Goal: Task Accomplishment & Management: Manage account settings

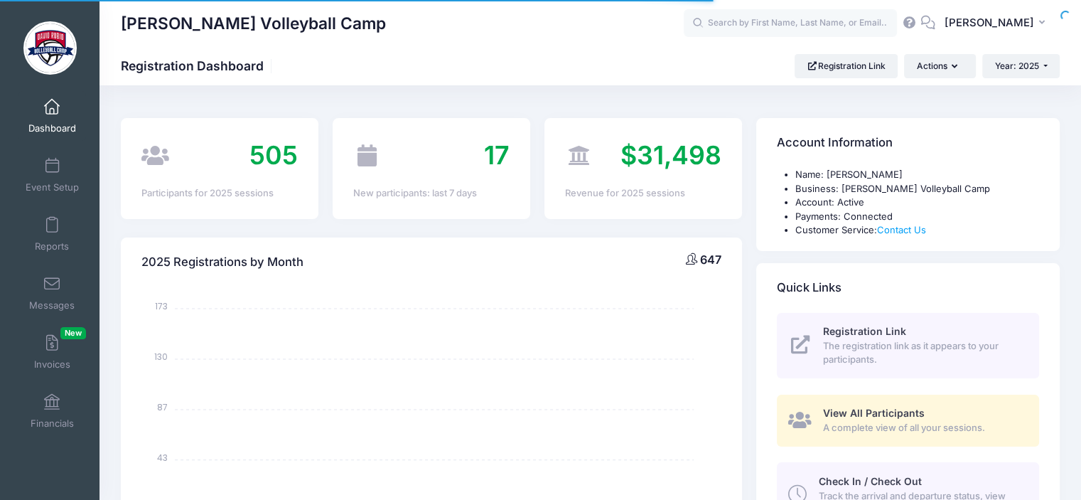
select select
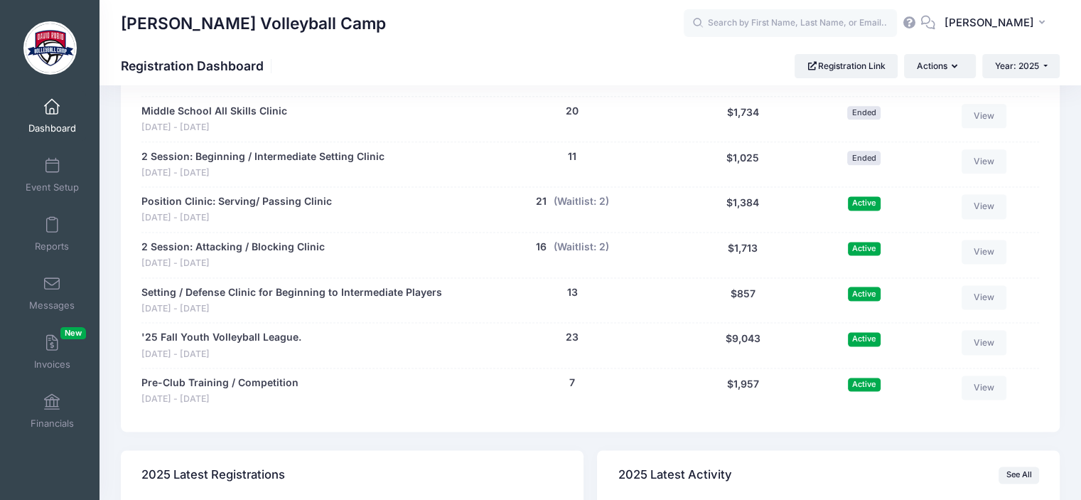
scroll to position [1849, 0]
click at [576, 196] on button "(Waitlist: 2)" at bounding box center [581, 203] width 55 height 15
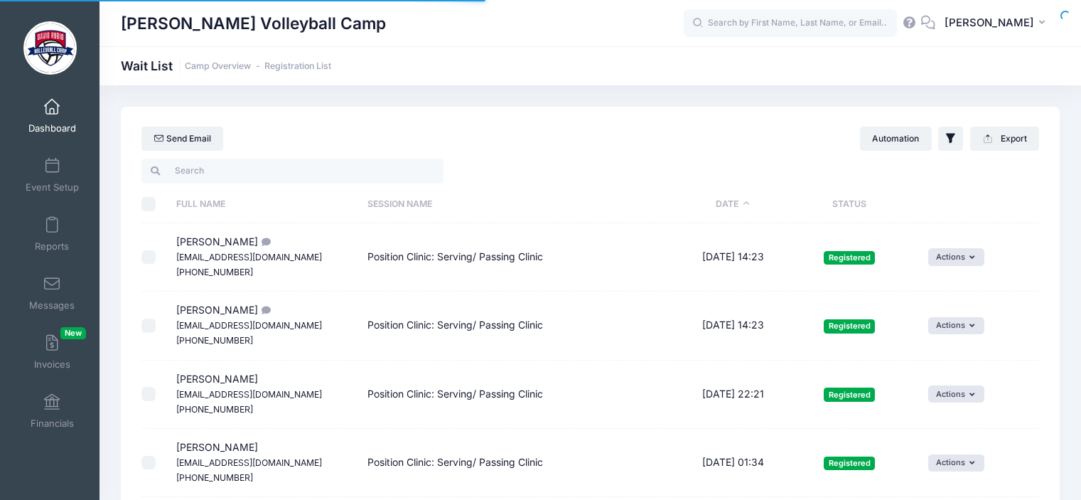
select select "50"
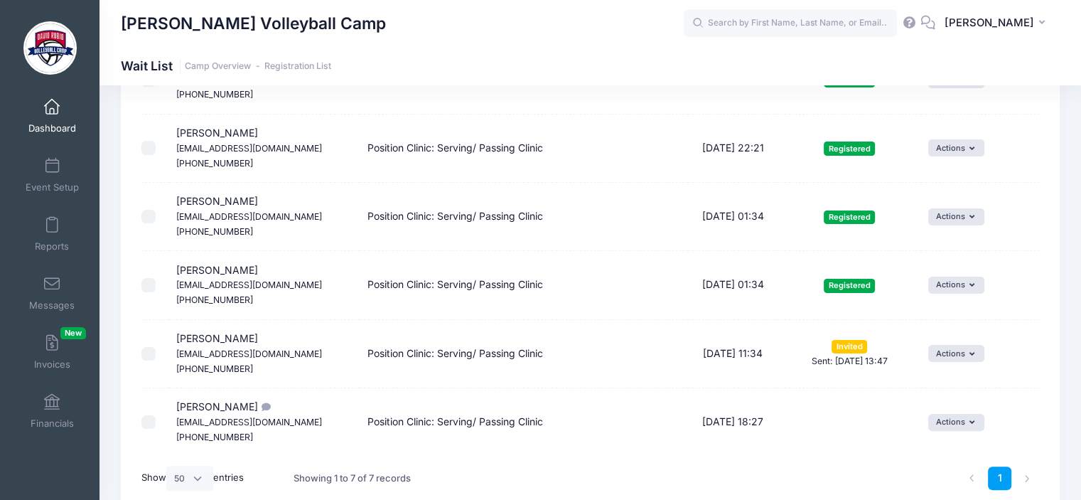
scroll to position [274, 0]
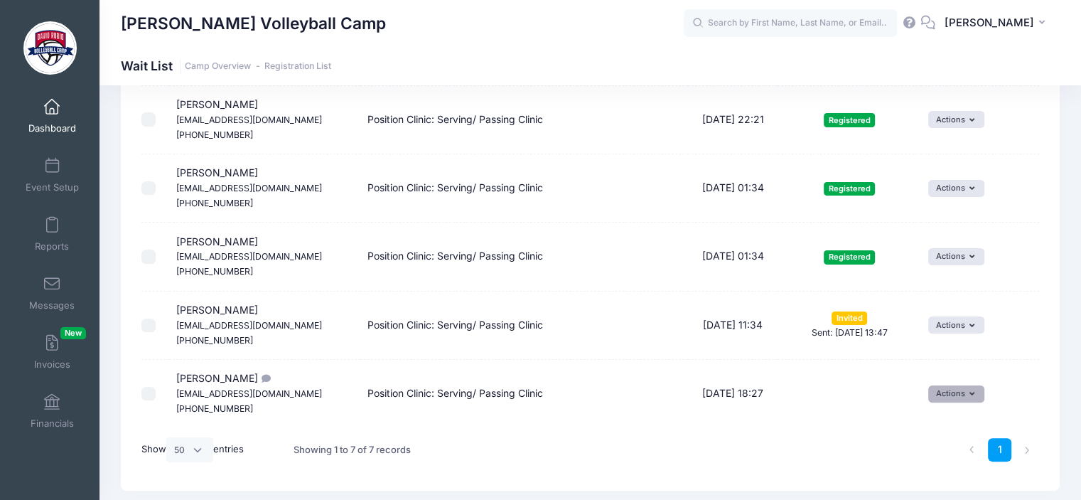
click at [968, 392] on button "Actions" at bounding box center [956, 393] width 56 height 17
click at [940, 422] on link "Invite" at bounding box center [947, 423] width 62 height 27
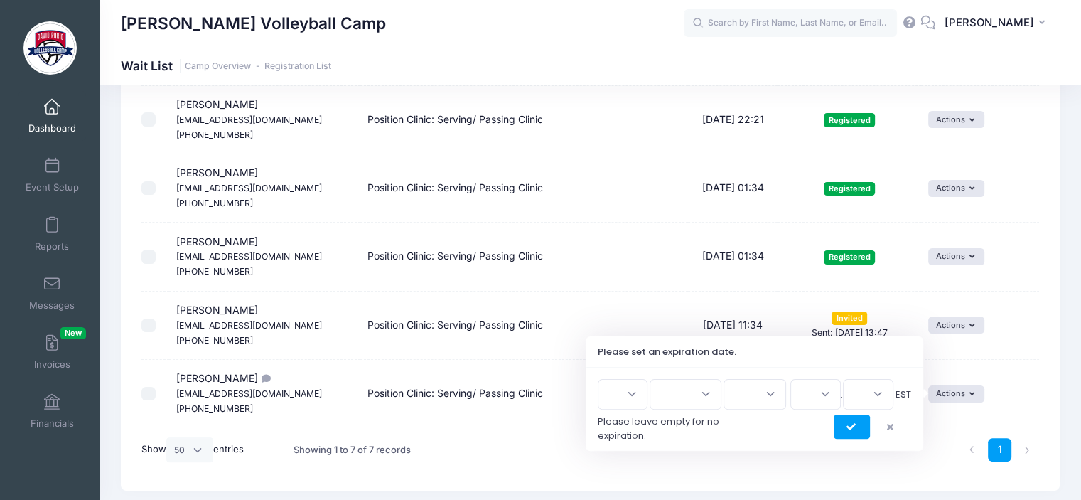
scroll to position [317, 0]
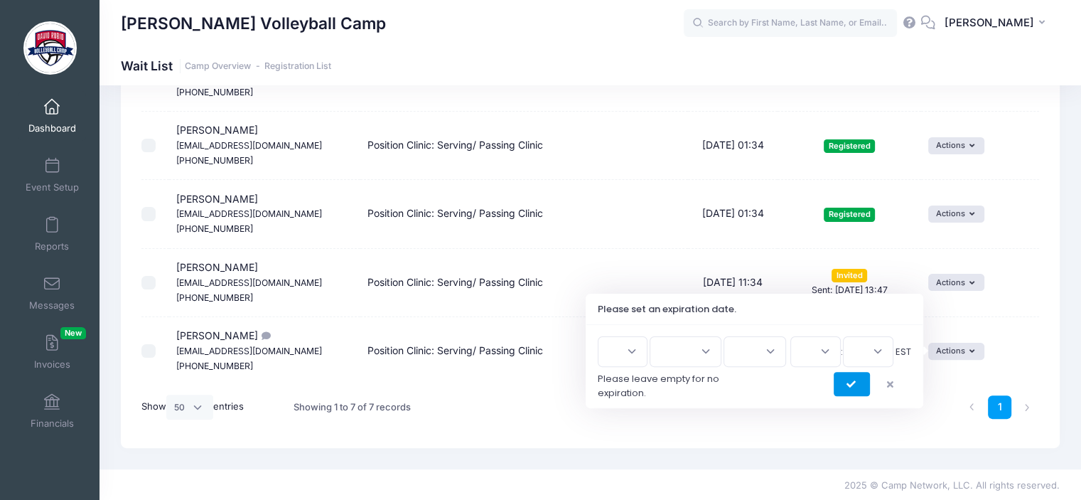
click at [849, 385] on icon "submit" at bounding box center [852, 385] width 11 height 0
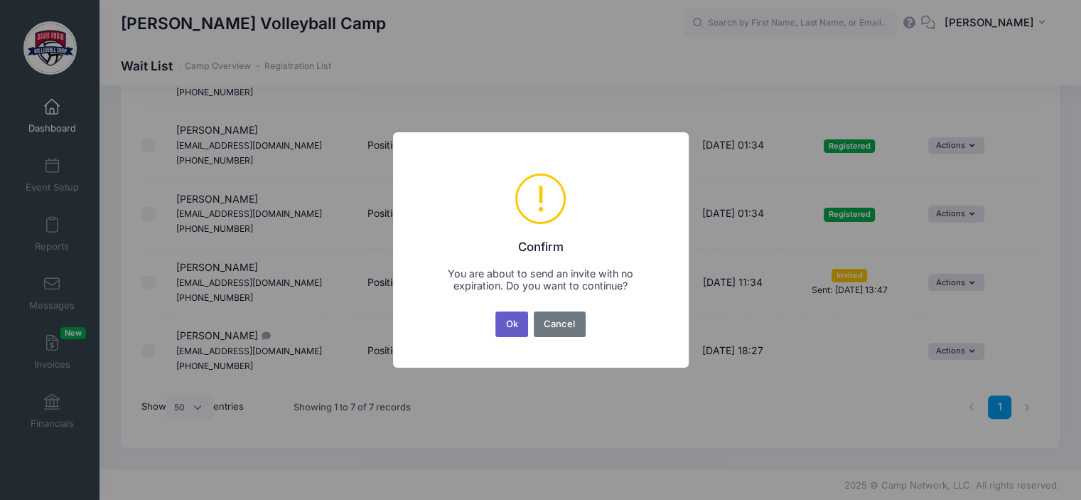
click at [512, 325] on button "Ok" at bounding box center [512, 324] width 33 height 26
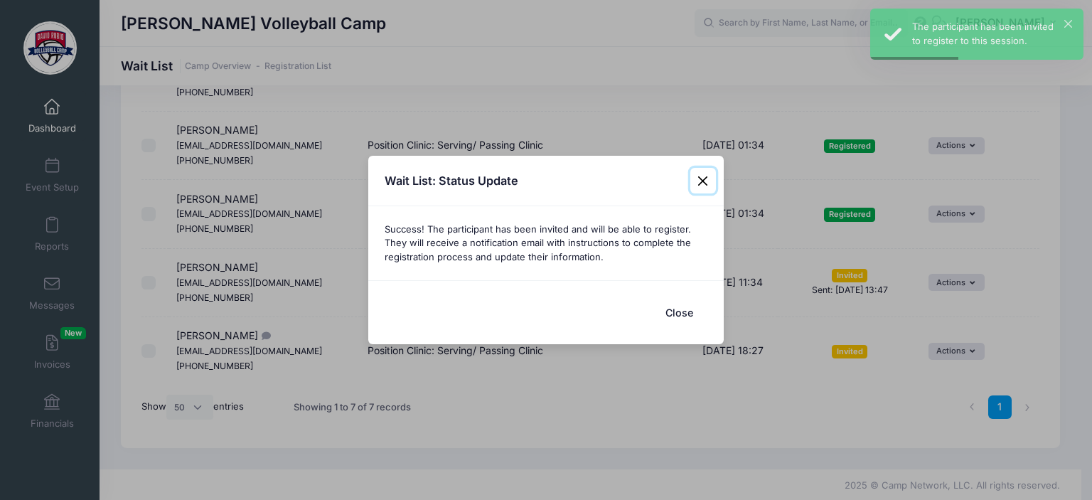
click at [702, 181] on button "Close" at bounding box center [703, 181] width 26 height 26
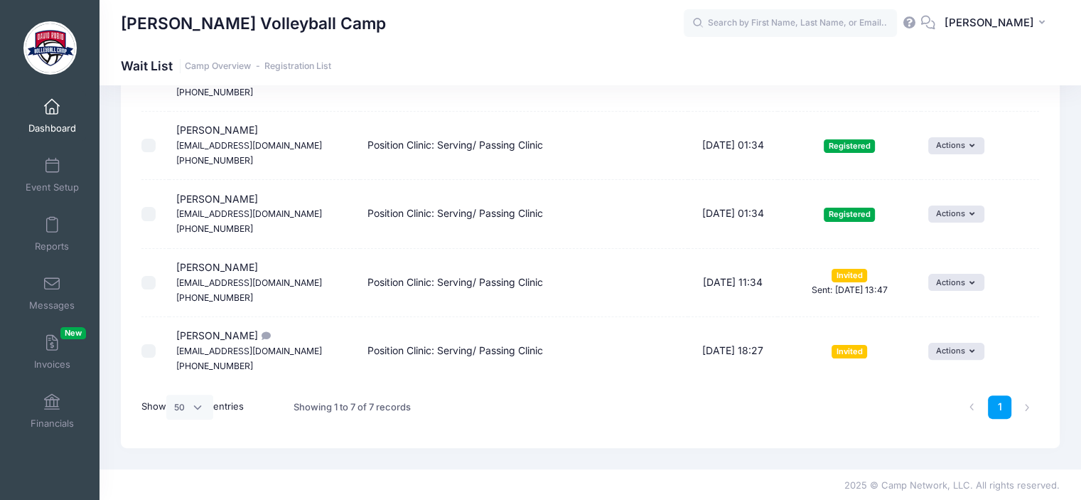
scroll to position [274, 0]
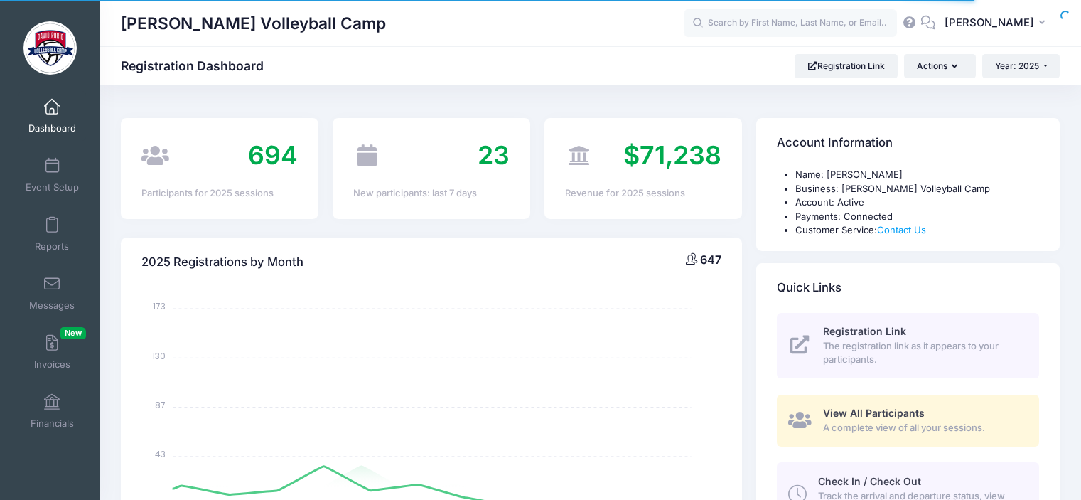
select select
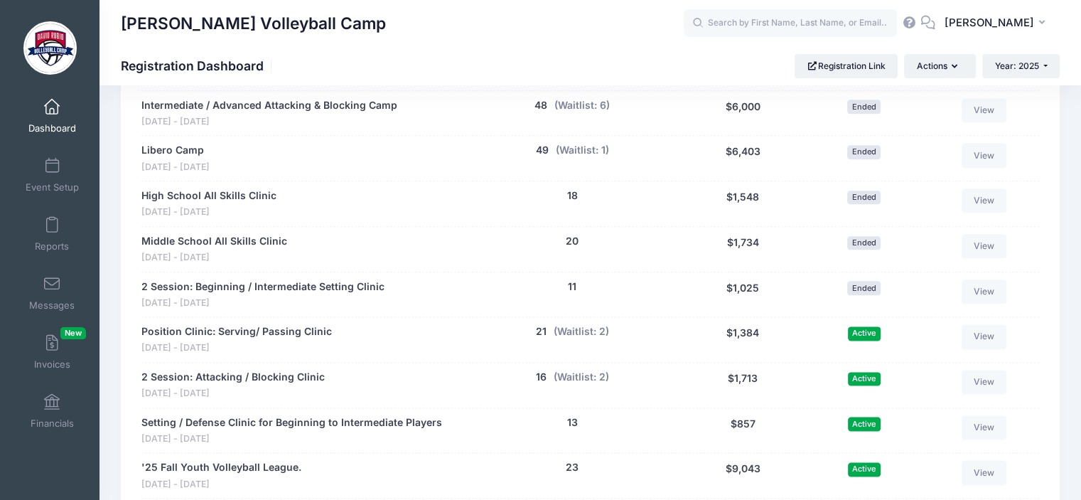
scroll to position [1715, 0]
